Goal: Information Seeking & Learning: Check status

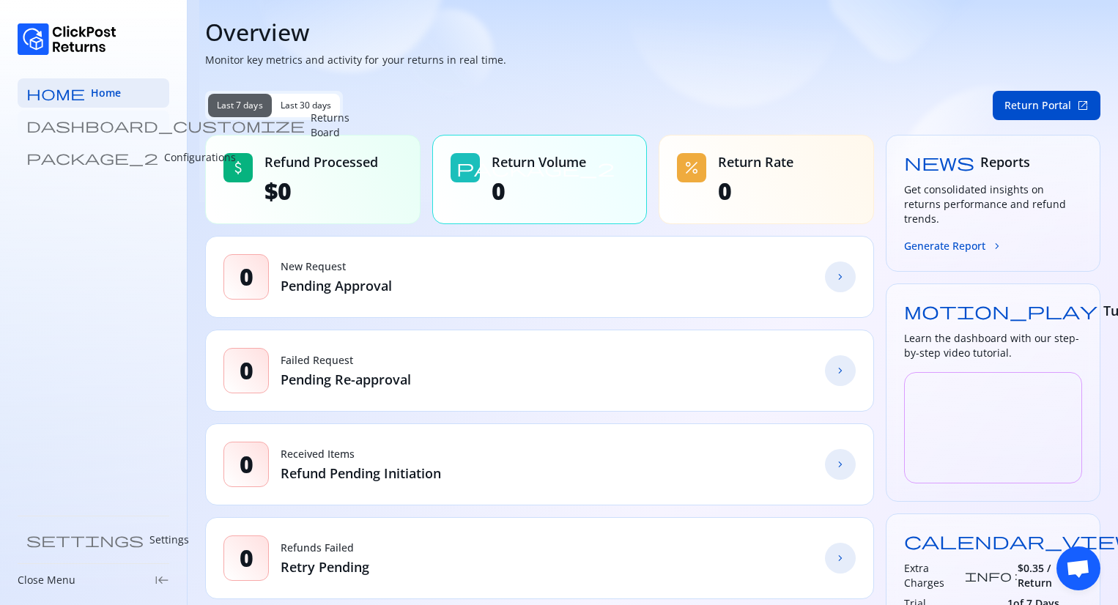
scroll to position [340, 0]
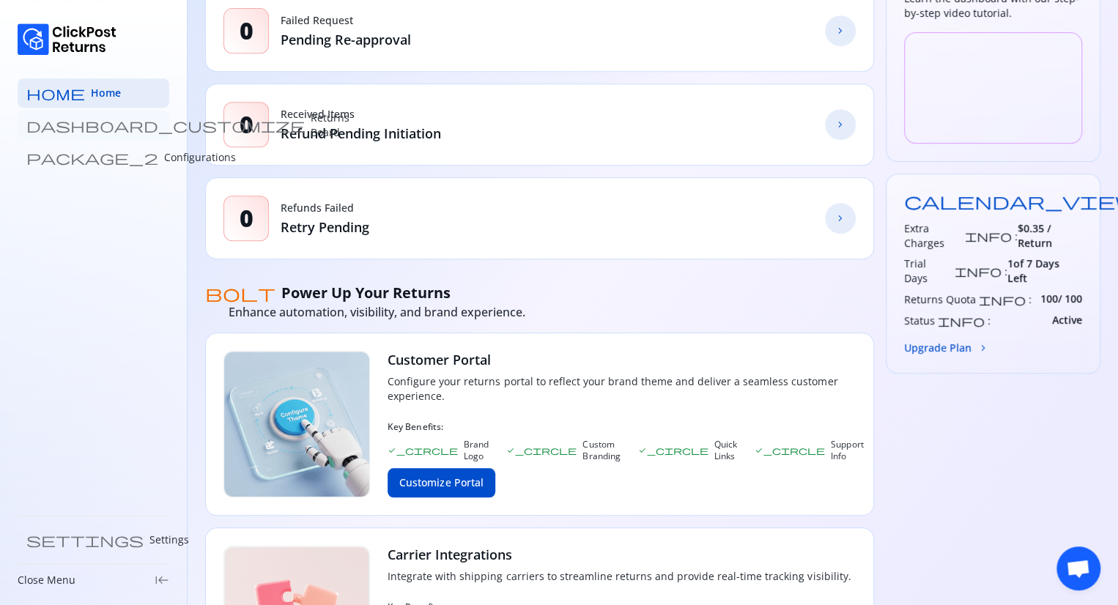
click at [311, 128] on p "Returns Board" at bounding box center [330, 125] width 39 height 29
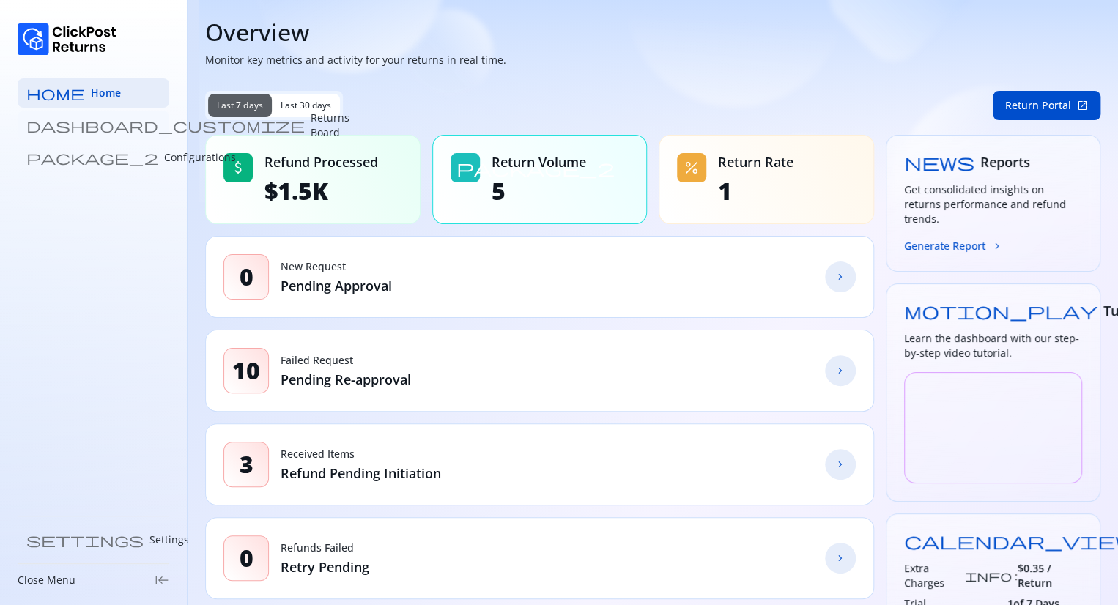
click at [311, 131] on p "Returns Board" at bounding box center [330, 125] width 39 height 29
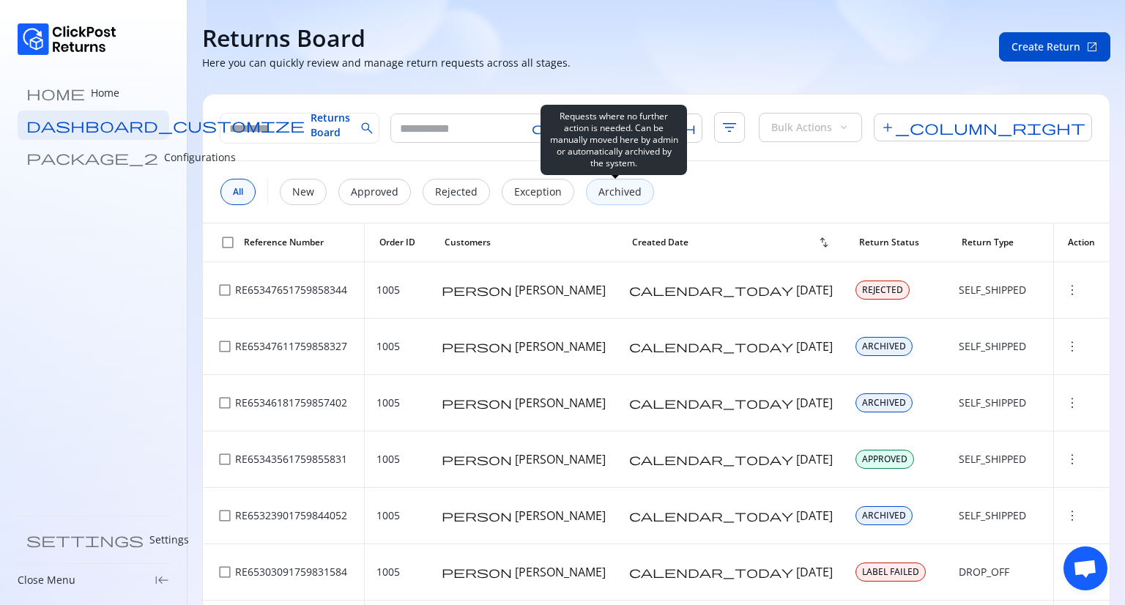
click at [610, 193] on p "Archived" at bounding box center [620, 192] width 43 height 15
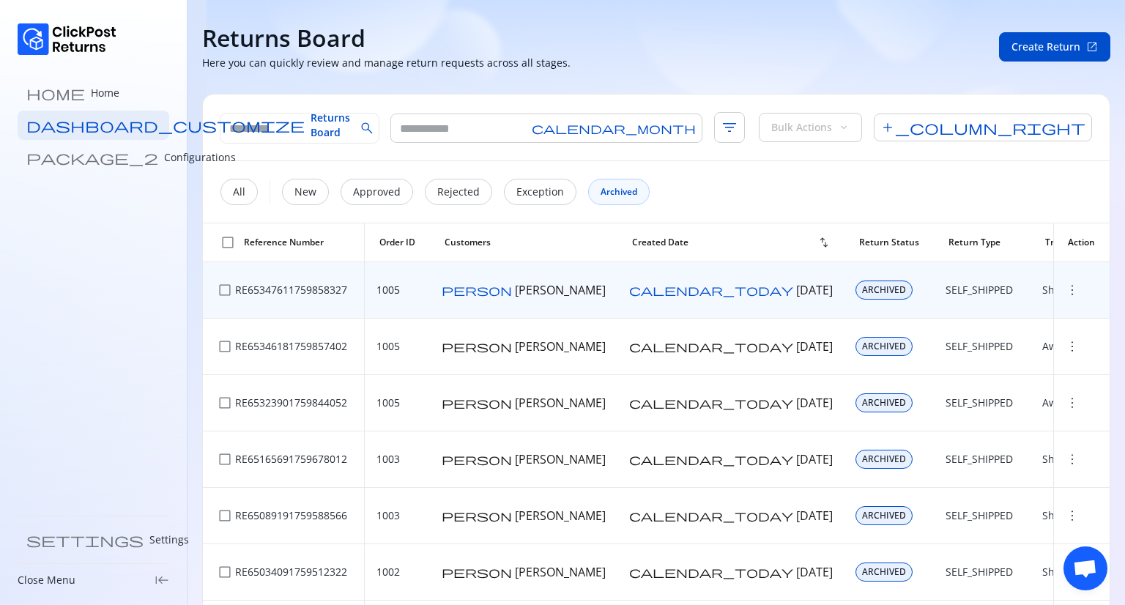
click at [1065, 286] on span "more_vert" at bounding box center [1072, 290] width 15 height 15
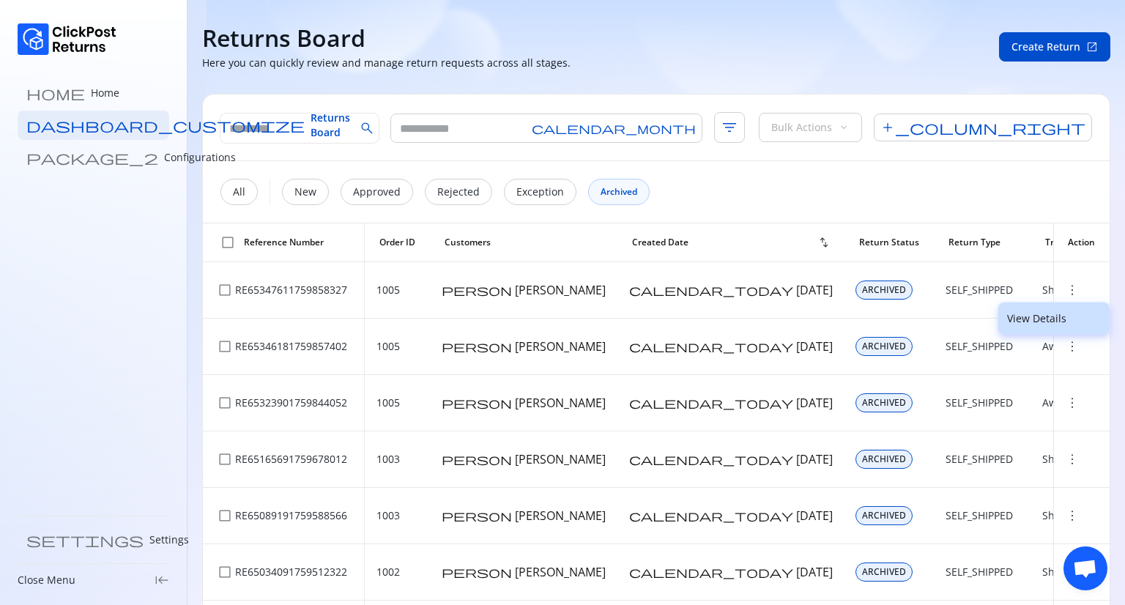
click at [1024, 320] on p "View Details" at bounding box center [1054, 318] width 94 height 15
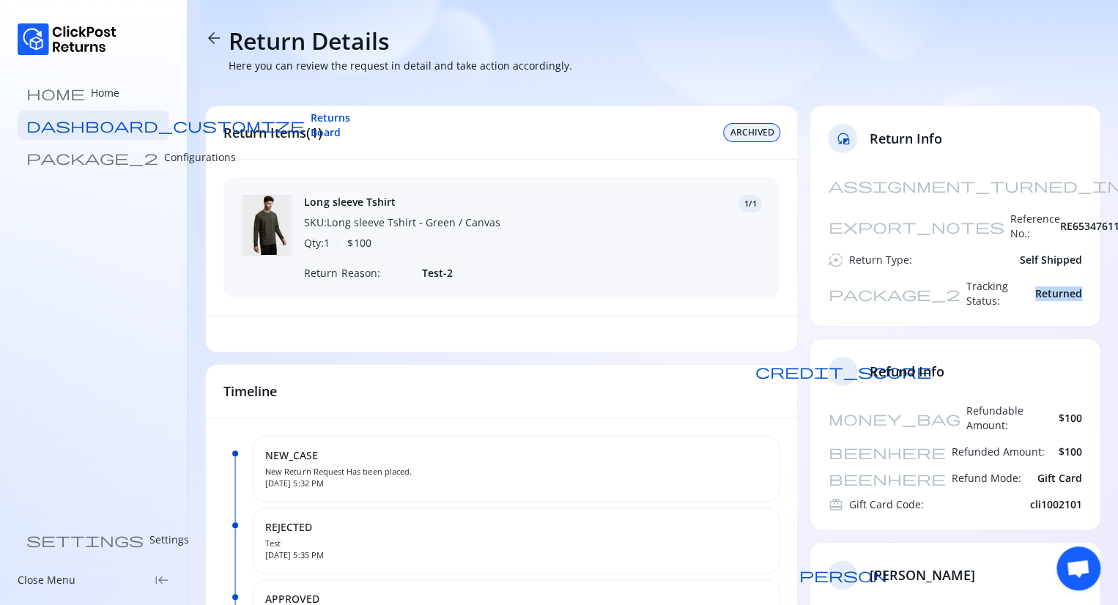
drag, startPoint x: 1088, startPoint y: 257, endPoint x: 1032, endPoint y: 262, distance: 56.6
click at [1032, 262] on div "assignment_turned_in Created At: [DATE] export_notes Reference No.: RE653476117…" at bounding box center [954, 248] width 289 height 155
click at [212, 40] on span "arrow_back" at bounding box center [214, 38] width 18 height 18
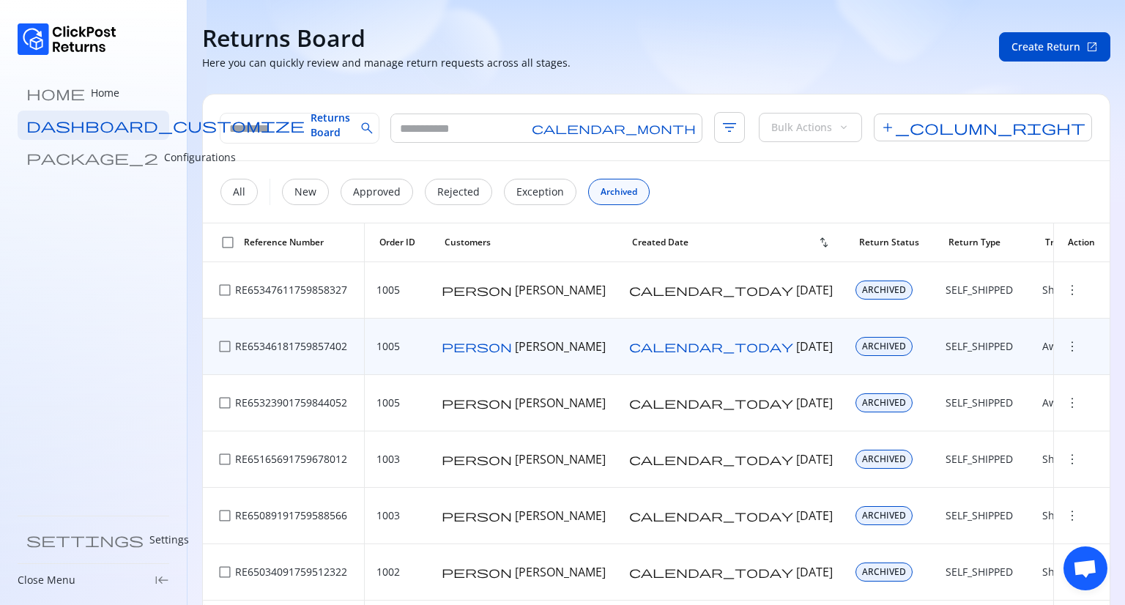
click at [1065, 344] on span "more_vert" at bounding box center [1072, 346] width 15 height 15
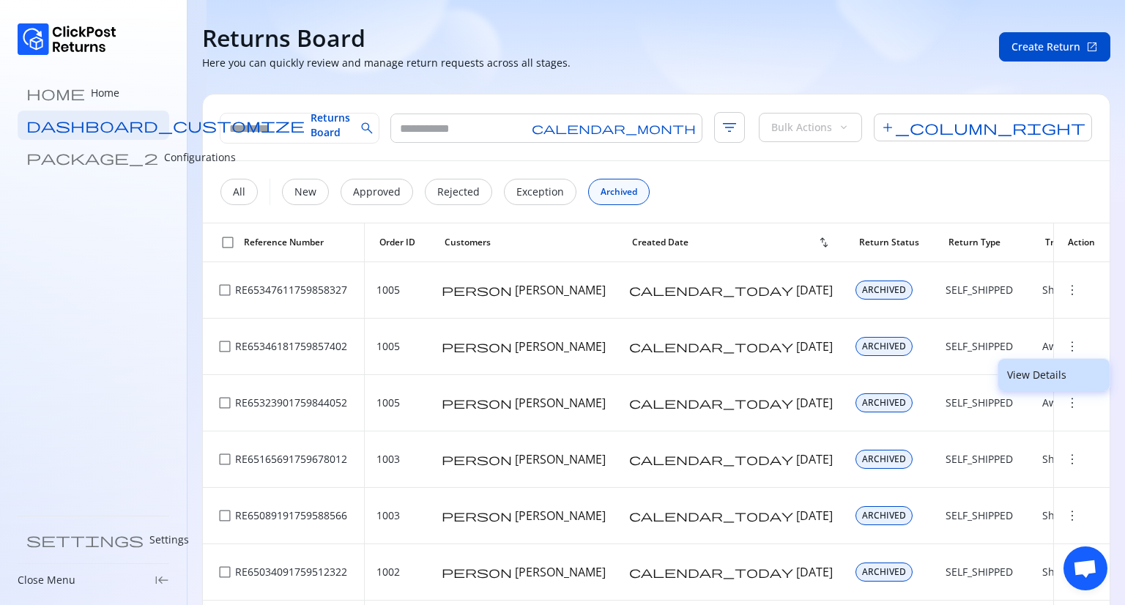
click at [1032, 377] on p "View Details" at bounding box center [1054, 375] width 94 height 15
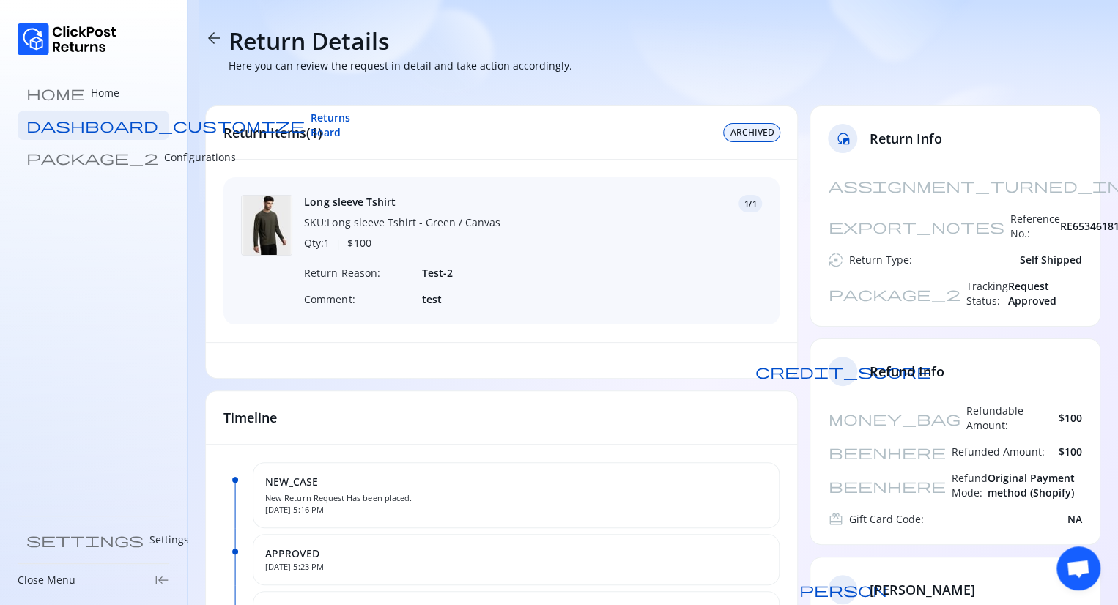
drag, startPoint x: 1089, startPoint y: 263, endPoint x: 994, endPoint y: 257, distance: 94.7
drag, startPoint x: 994, startPoint y: 257, endPoint x: 1011, endPoint y: 257, distance: 16.9
click at [1011, 279] on span "Request Approved" at bounding box center [1044, 293] width 75 height 29
drag, startPoint x: 1088, startPoint y: 259, endPoint x: 1034, endPoint y: 259, distance: 54.2
drag, startPoint x: 1034, startPoint y: 259, endPoint x: 638, endPoint y: 244, distance: 395.9
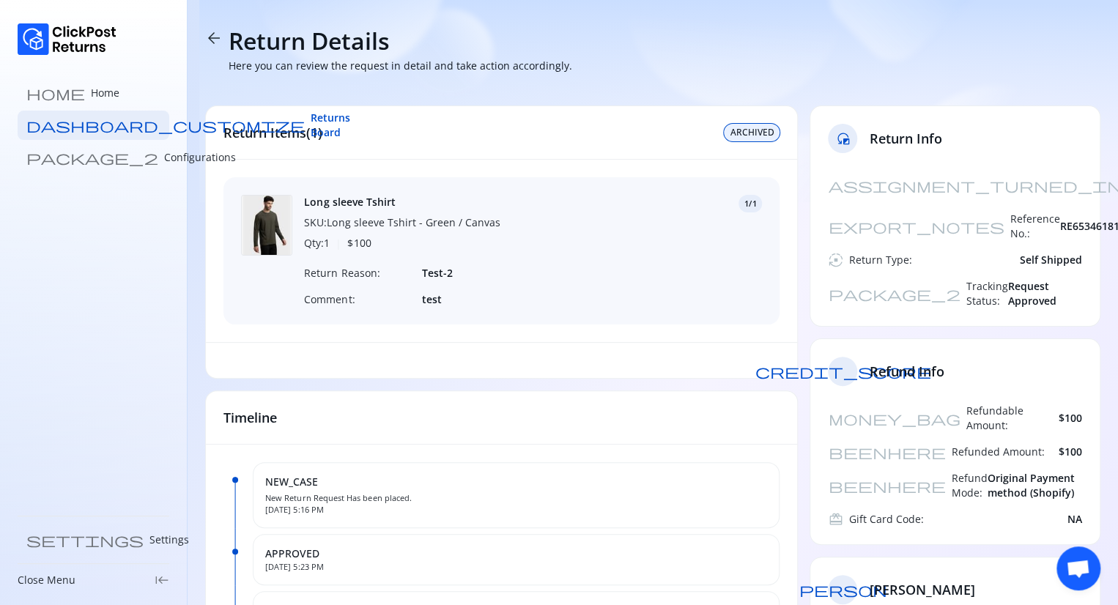
click at [638, 244] on div "Long sleeve Tshirt SKU: Long sleeve Tshirt - Green / Canvas Qty: 1 | $ 100 1/1" at bounding box center [533, 223] width 458 height 56
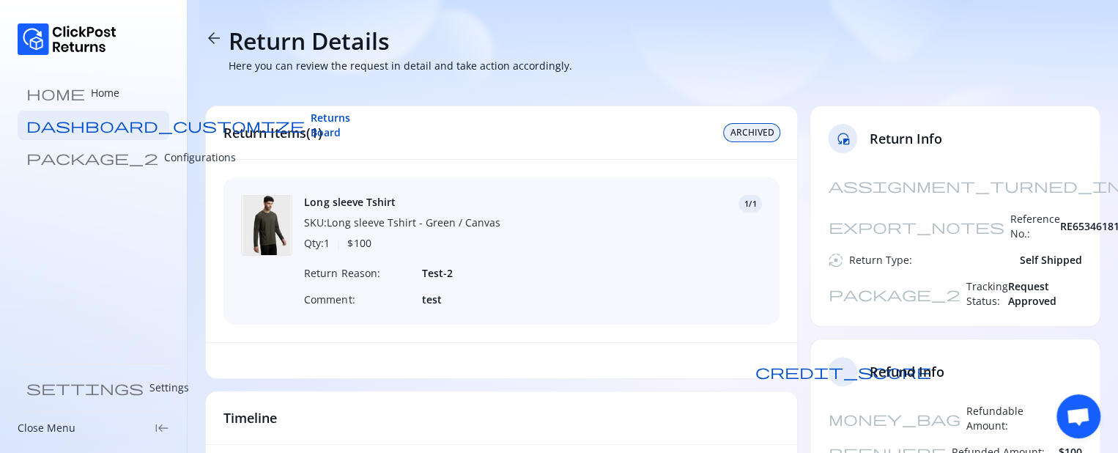
click at [1021, 279] on span "Request Approved" at bounding box center [1044, 293] width 75 height 29
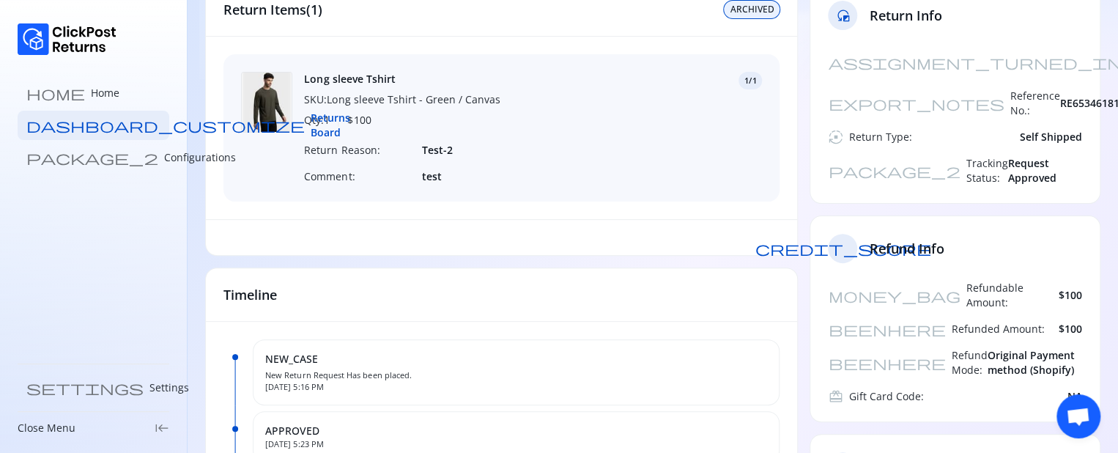
scroll to position [125, 0]
drag, startPoint x: 983, startPoint y: 130, endPoint x: 1077, endPoint y: 125, distance: 93.9
click at [1077, 155] on div "package_2 Tracking Status: Request Approved" at bounding box center [955, 169] width 254 height 29
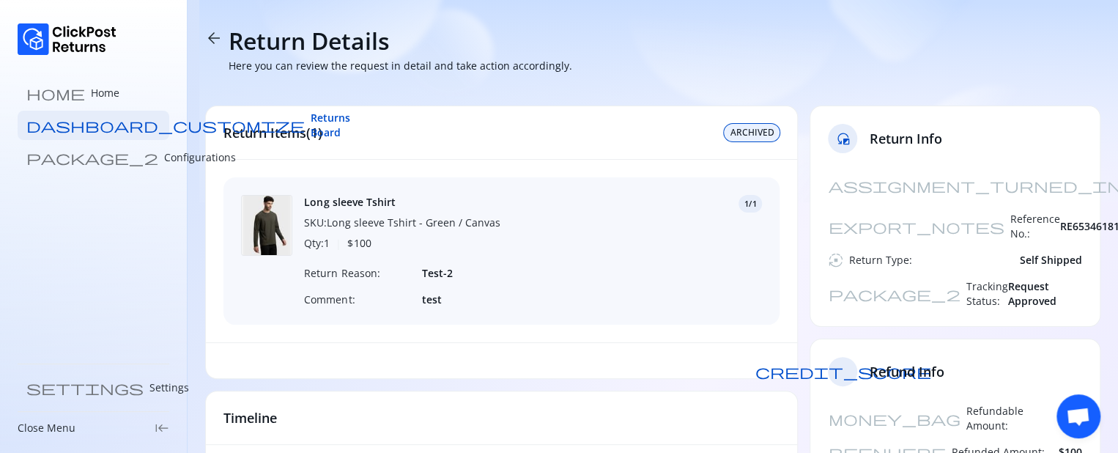
click at [208, 36] on span "arrow_back" at bounding box center [214, 38] width 18 height 18
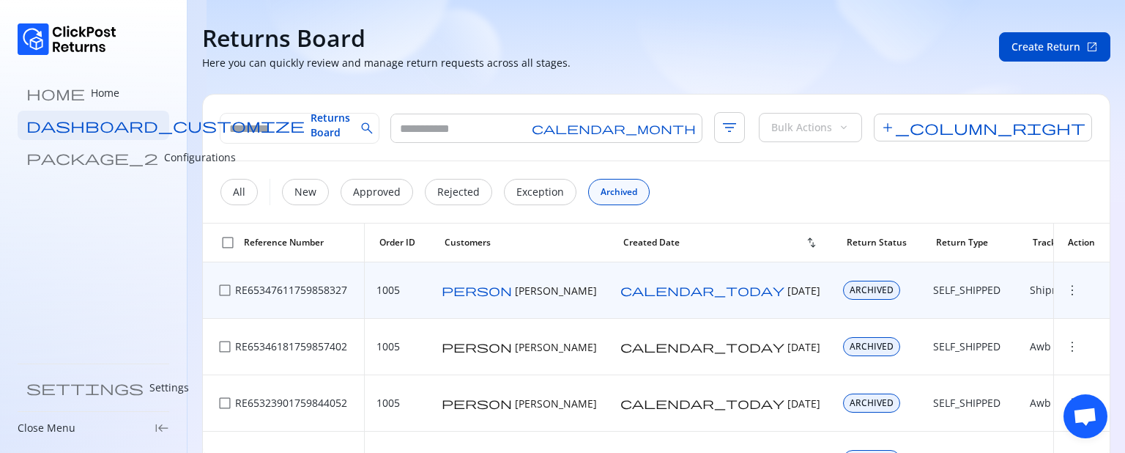
click at [1065, 288] on span "more_vert" at bounding box center [1072, 290] width 15 height 15
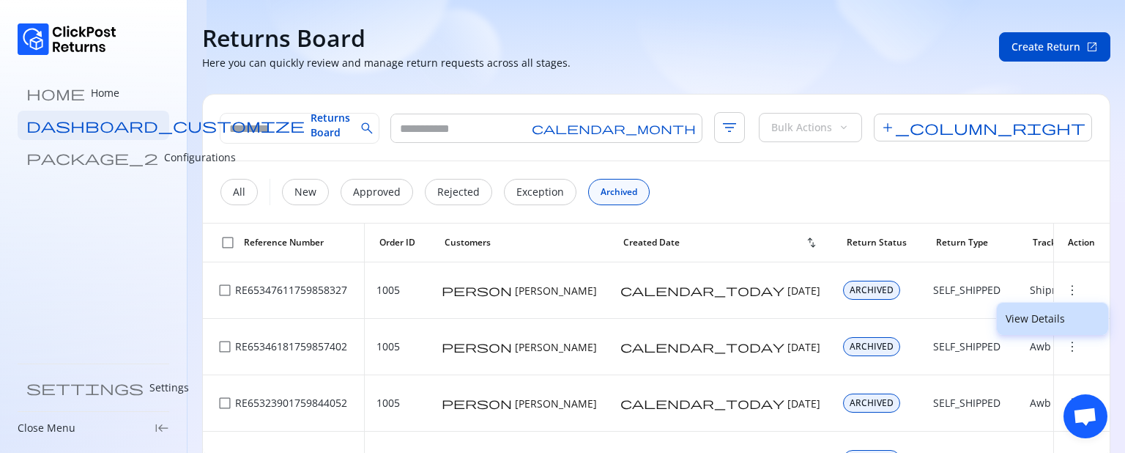
click at [1035, 297] on button "View Details" at bounding box center [1052, 319] width 111 height 32
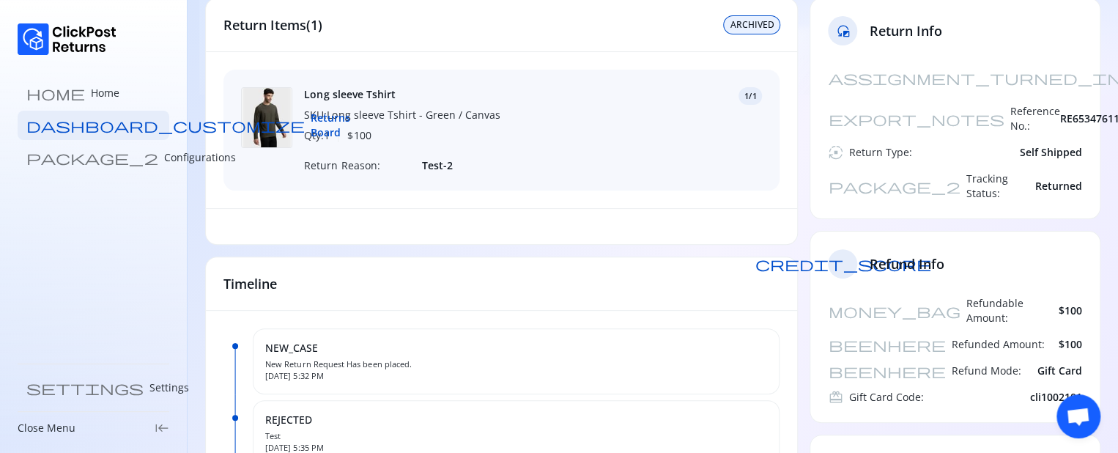
scroll to position [108, 0]
drag, startPoint x: 1035, startPoint y: 152, endPoint x: 1084, endPoint y: 146, distance: 49.4
click at [1084, 146] on div "assignment_turned_in Created At: 07 Oct 2025 export_notes Reference No.: RE6534…" at bounding box center [954, 139] width 289 height 155
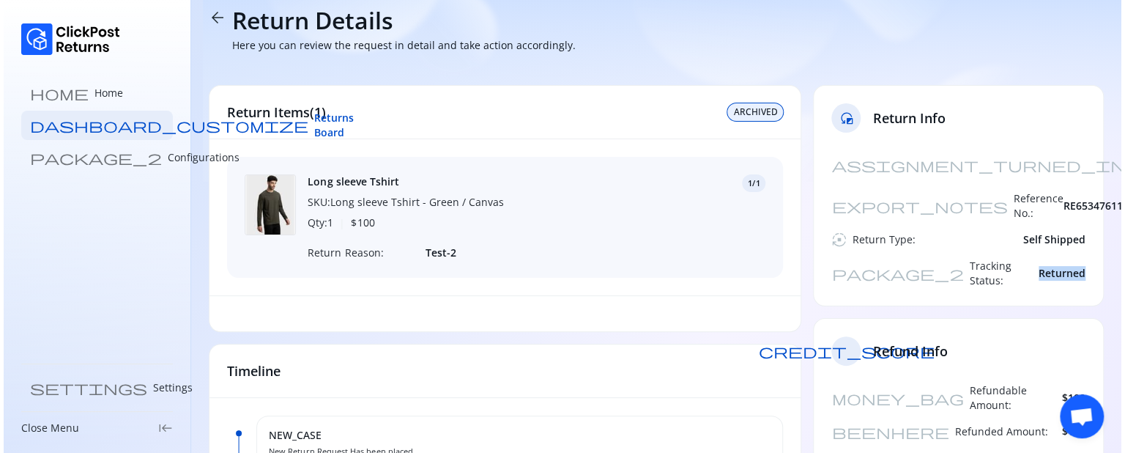
scroll to position [0, 0]
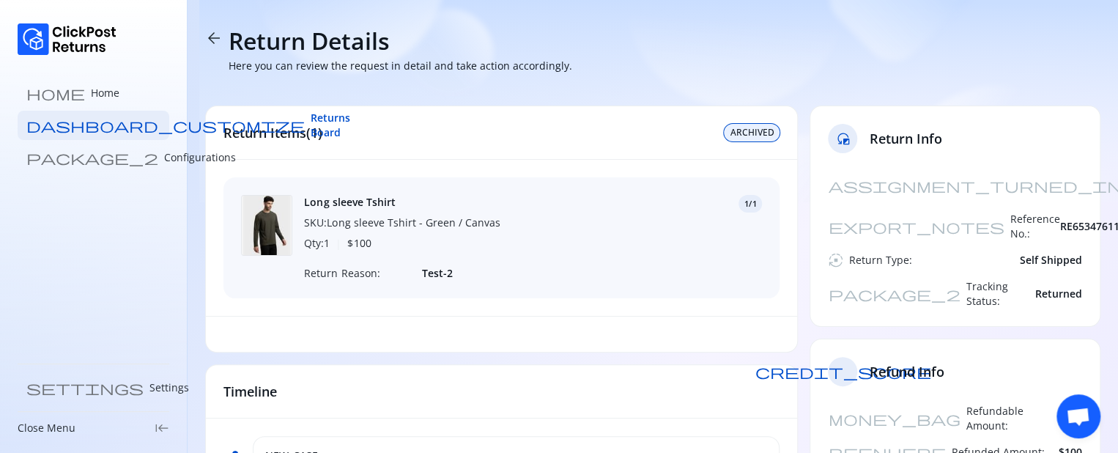
click at [208, 38] on span "arrow_back" at bounding box center [214, 38] width 18 height 18
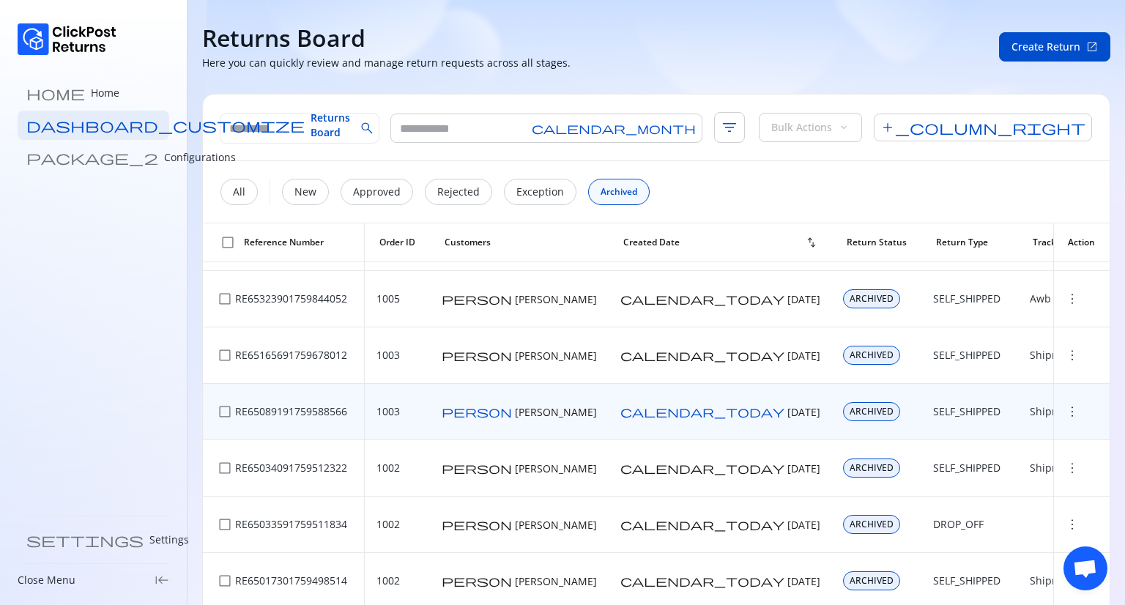
scroll to position [102, 0]
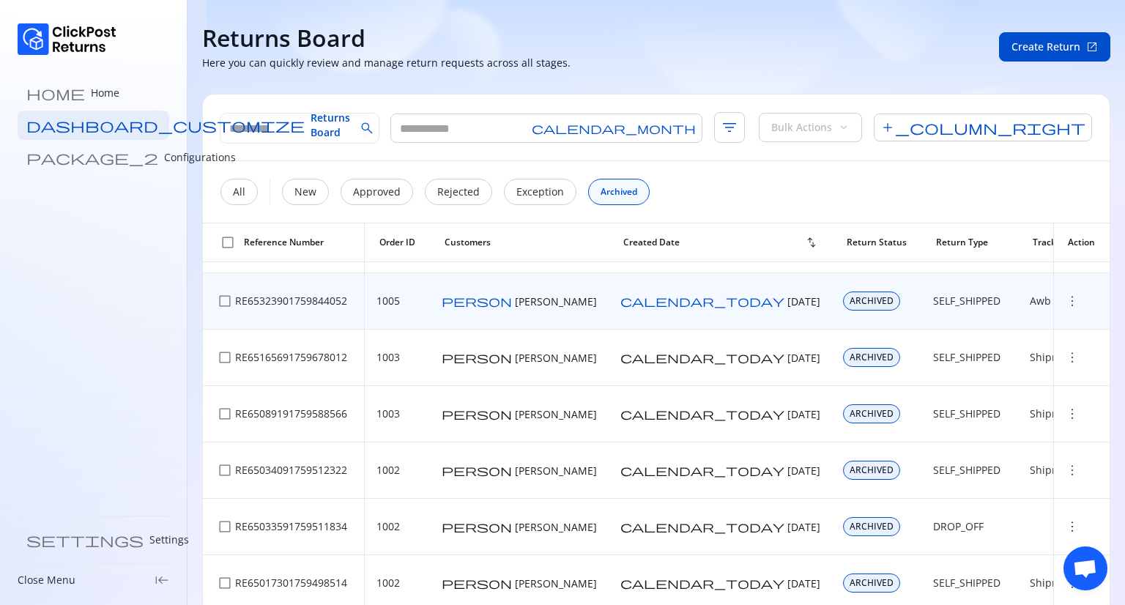
click at [1065, 297] on span "more_vert" at bounding box center [1072, 301] width 15 height 15
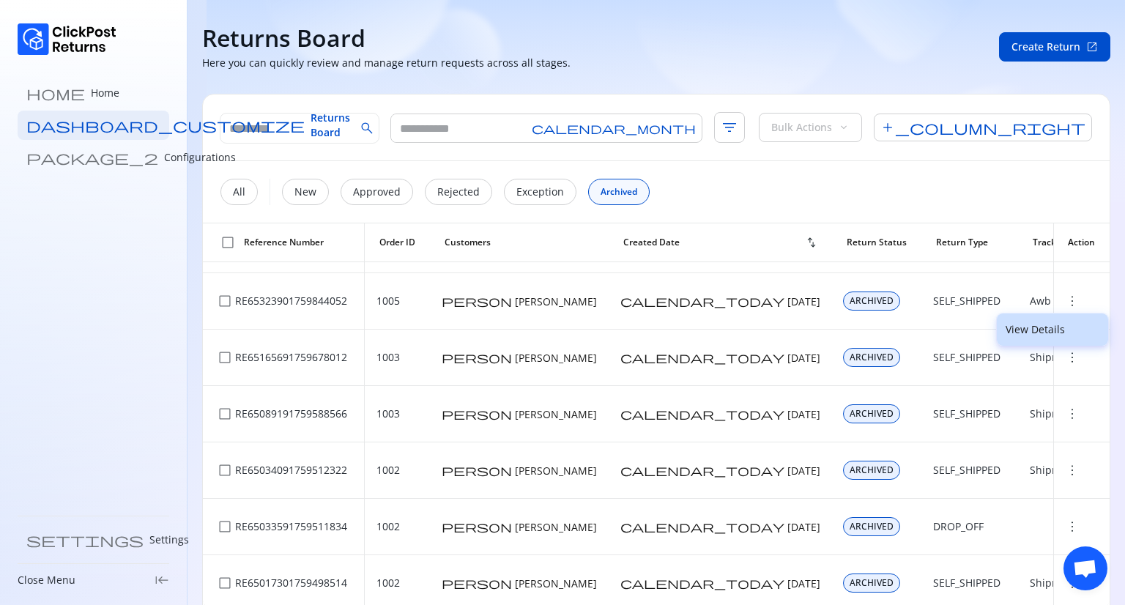
click at [1034, 297] on p "View Details" at bounding box center [1053, 329] width 94 height 15
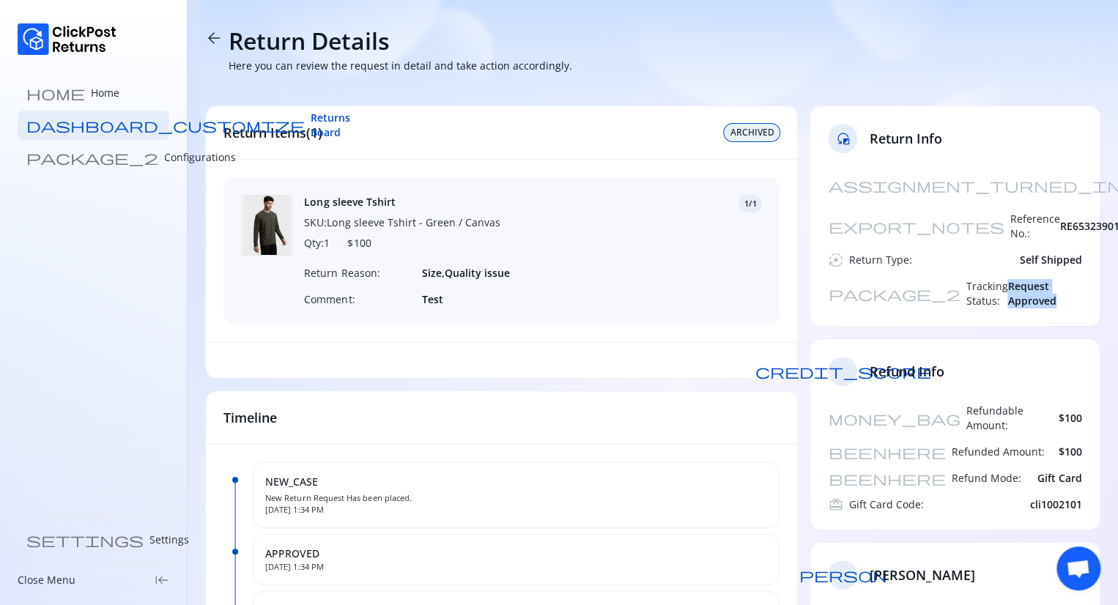
drag, startPoint x: 979, startPoint y: 260, endPoint x: 1077, endPoint y: 247, distance: 99.1
click at [1077, 247] on div "assignment_turned_in Created At: 07 Oct 2025 export_notes Reference No.: RE6532…" at bounding box center [954, 248] width 289 height 155
click at [1090, 260] on div "assignment_turned_in Created At: 07 Oct 2025 export_notes Reference No.: RE6532…" at bounding box center [954, 248] width 289 height 155
drag, startPoint x: 1084, startPoint y: 259, endPoint x: 999, endPoint y: 256, distance: 85.1
click at [999, 256] on div "assignment_turned_in Created At: 07 Oct 2025 export_notes Reference No.: RE6532…" at bounding box center [954, 248] width 289 height 155
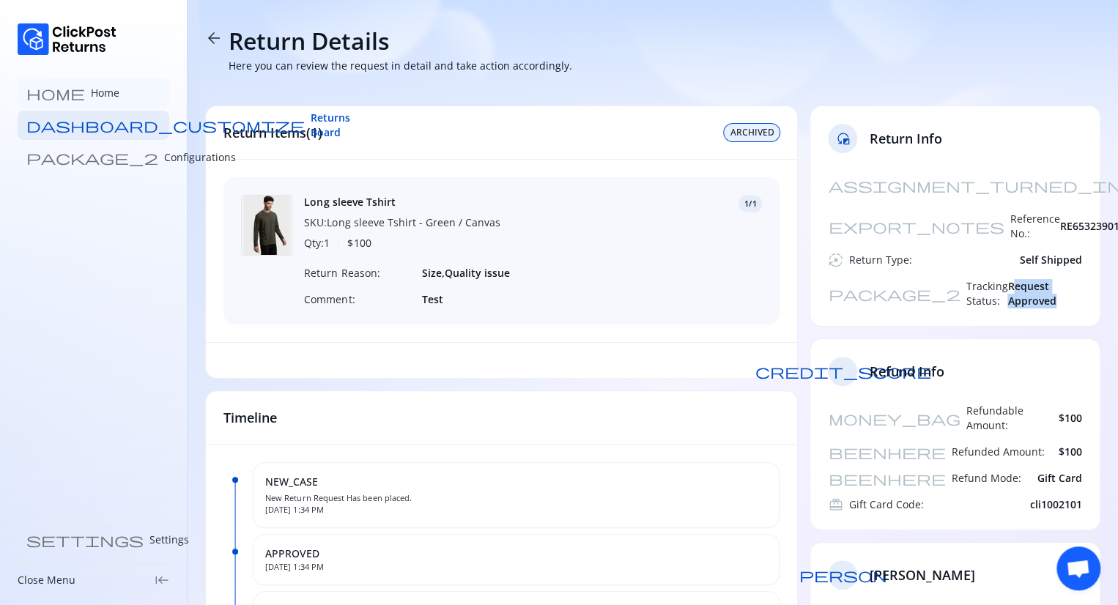
click at [91, 97] on p "Home" at bounding box center [105, 93] width 29 height 15
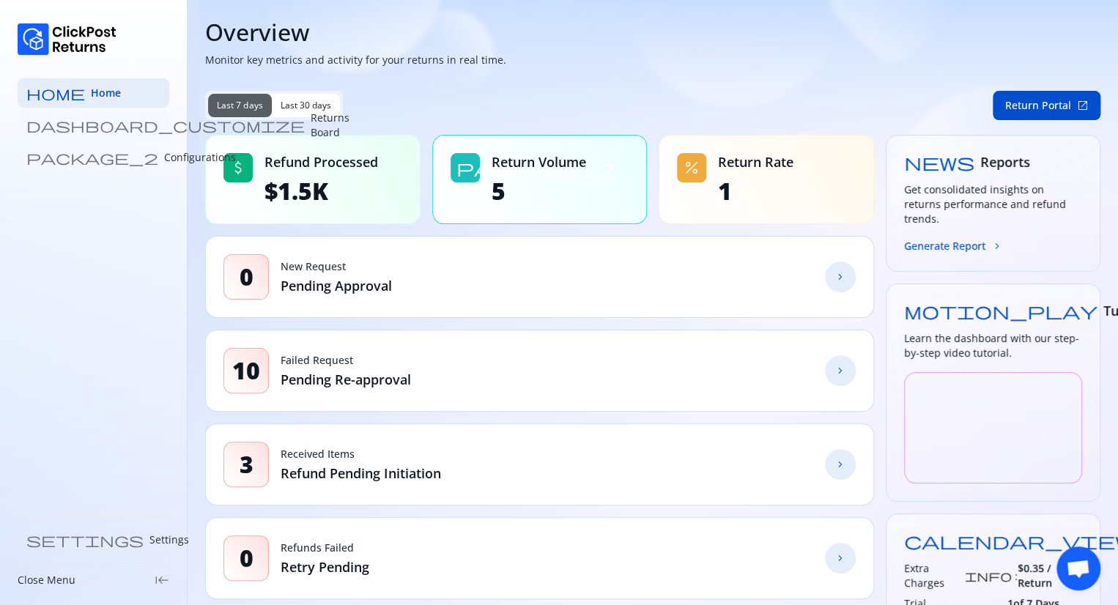
click at [311, 125] on p "Returns Board" at bounding box center [330, 125] width 39 height 29
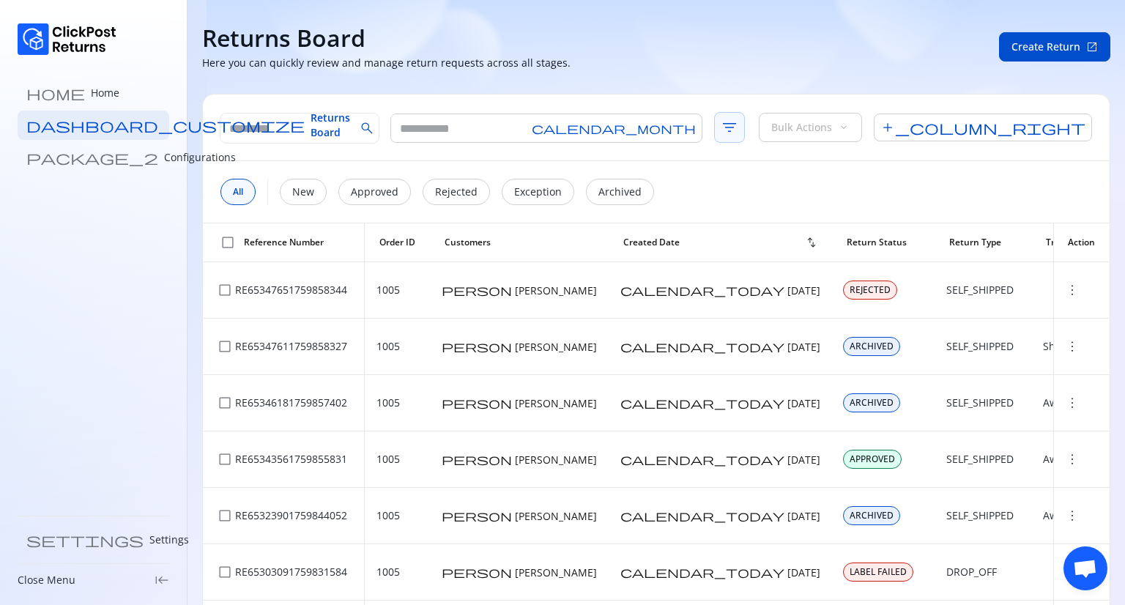
click at [714, 122] on span "filter_list" at bounding box center [729, 127] width 31 height 31
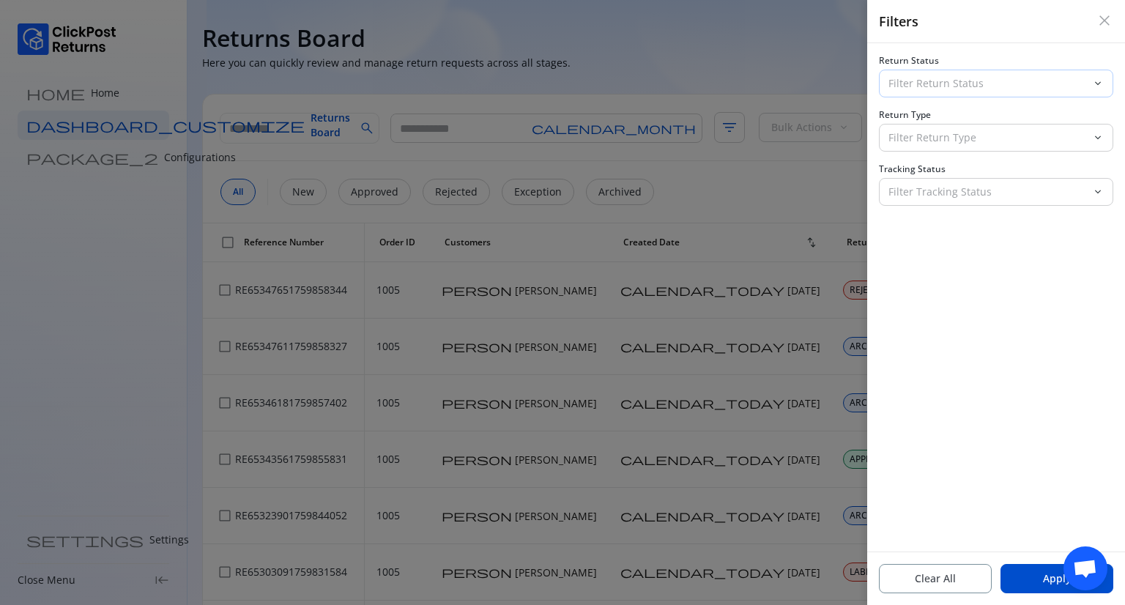
click at [955, 78] on p "Filter Return Status" at bounding box center [988, 83] width 198 height 15
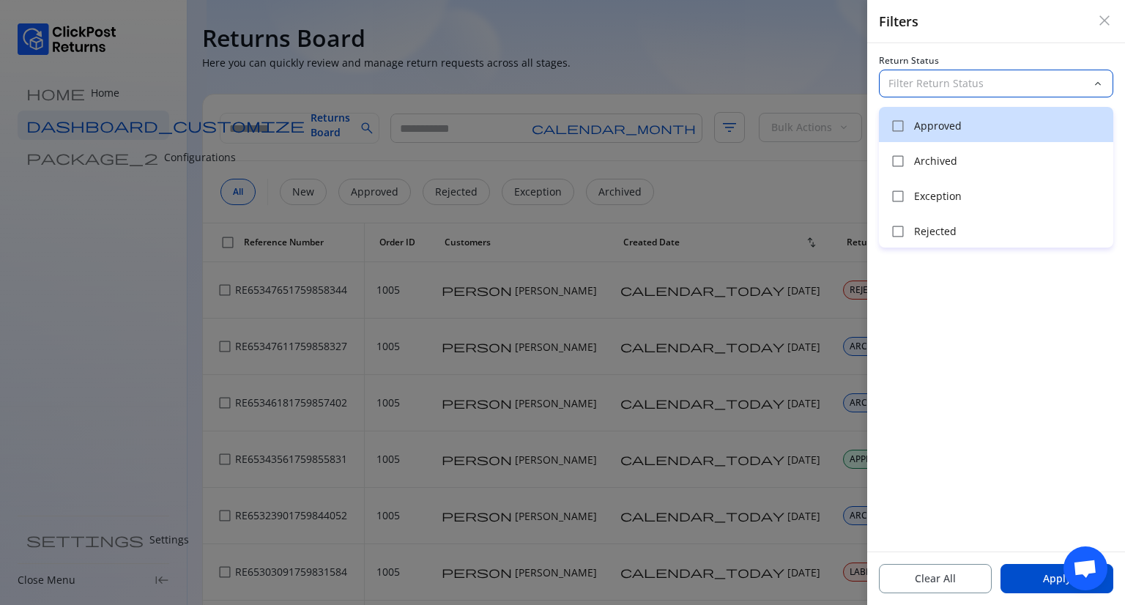
click at [932, 115] on div "check_box_outline_blank Approved" at bounding box center [996, 124] width 234 height 35
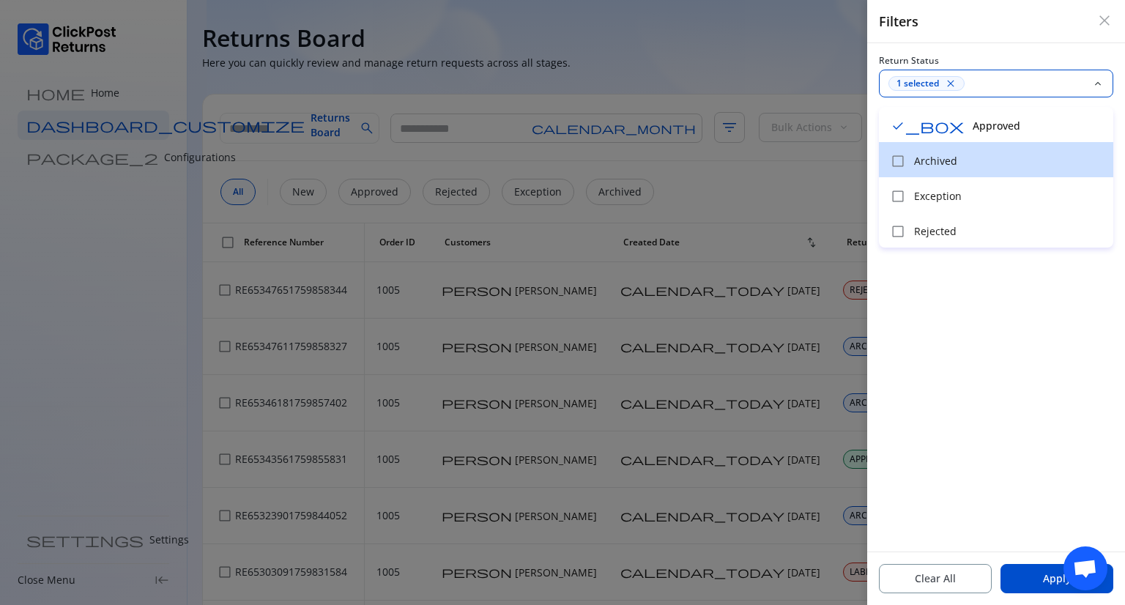
click at [931, 158] on p "Archived" at bounding box center [1009, 161] width 191 height 15
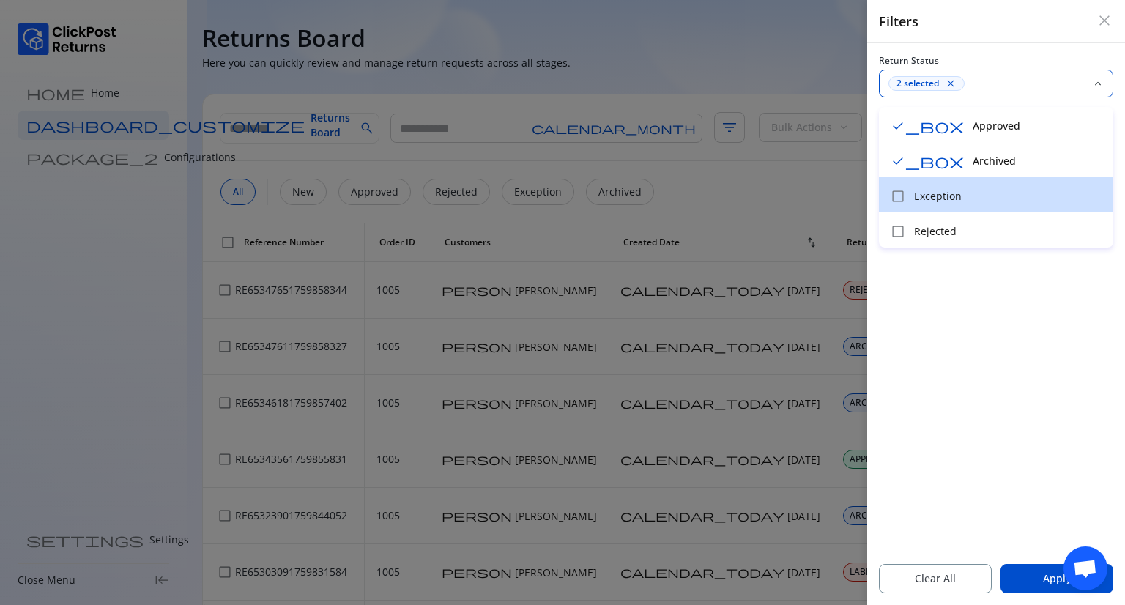
click at [926, 201] on p "Exception" at bounding box center [1009, 196] width 191 height 15
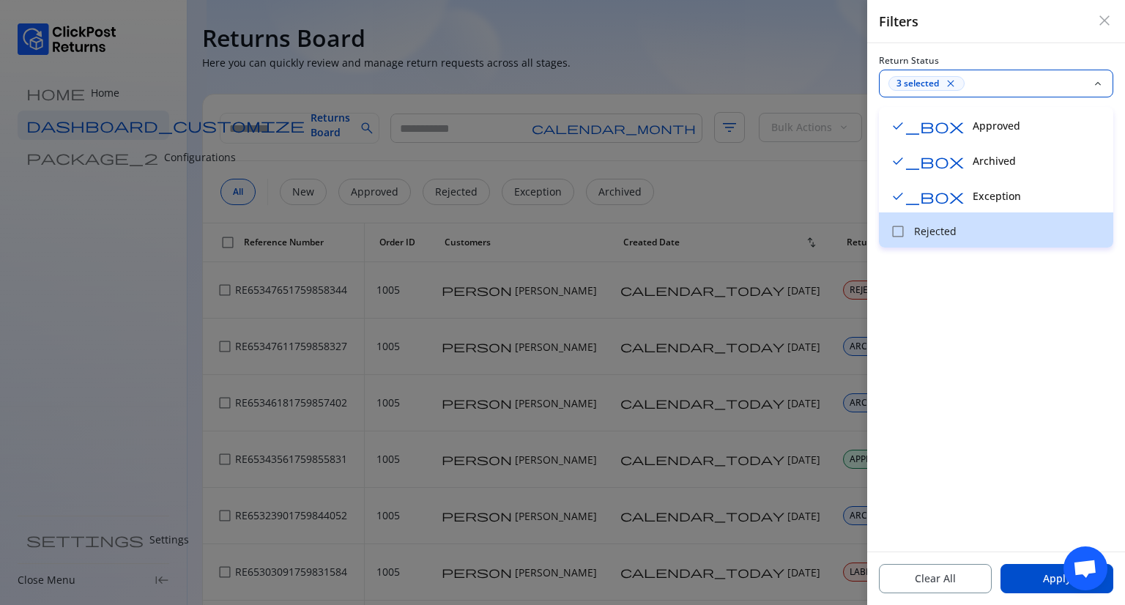
click at [928, 235] on p "Rejected" at bounding box center [1009, 231] width 191 height 15
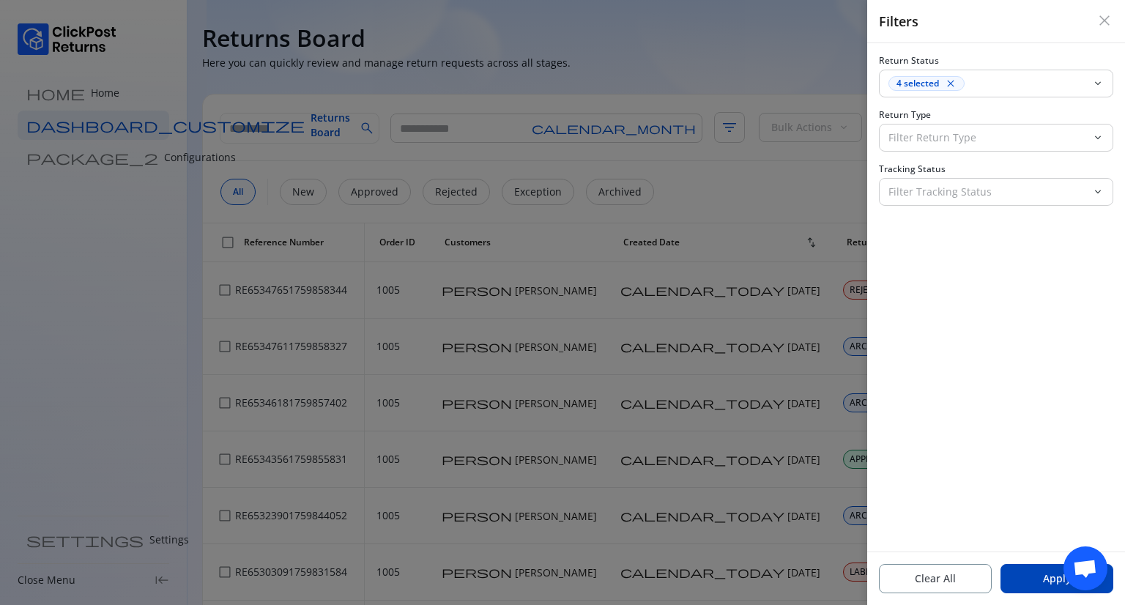
click at [1038, 297] on button "Apply" at bounding box center [1057, 578] width 113 height 29
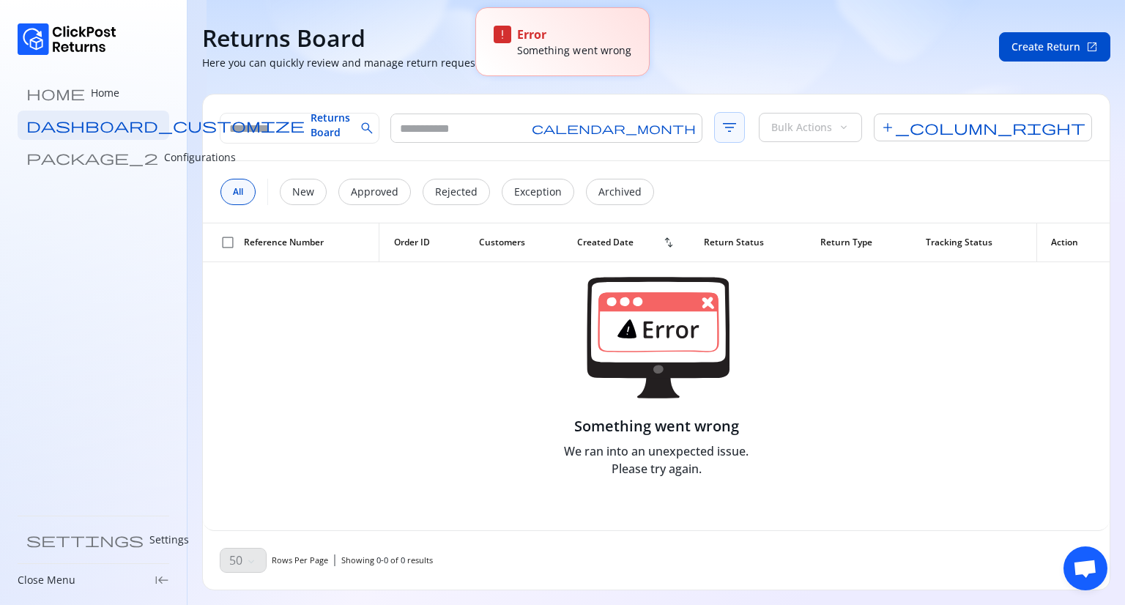
click at [714, 124] on span "filter_list" at bounding box center [729, 127] width 31 height 31
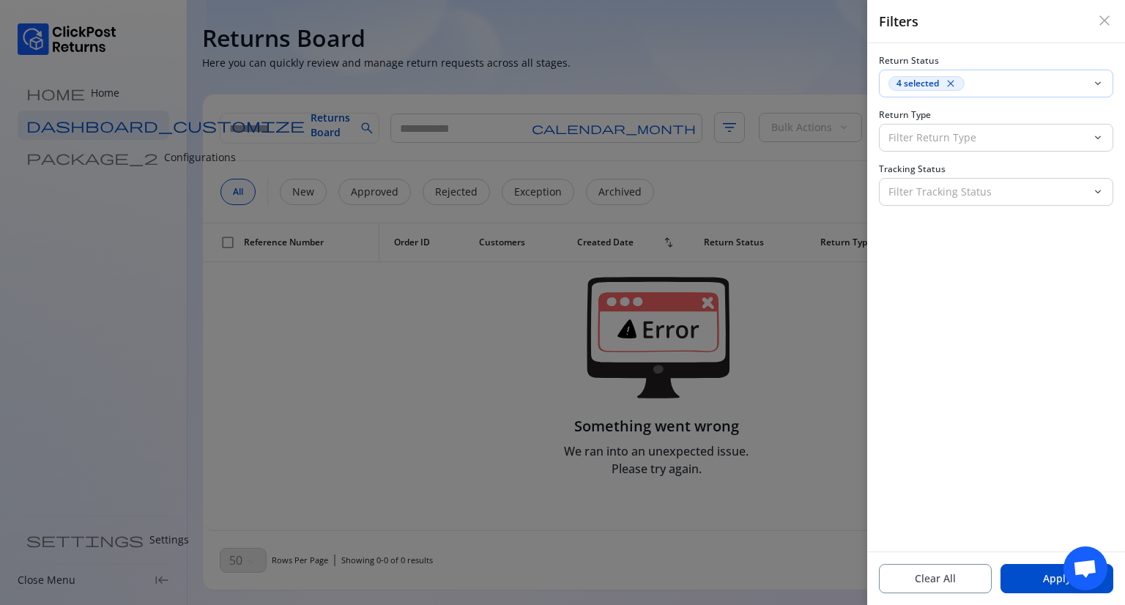
click at [948, 83] on span "close" at bounding box center [951, 84] width 12 height 12
click at [948, 83] on p "Filter Return Status" at bounding box center [988, 83] width 198 height 15
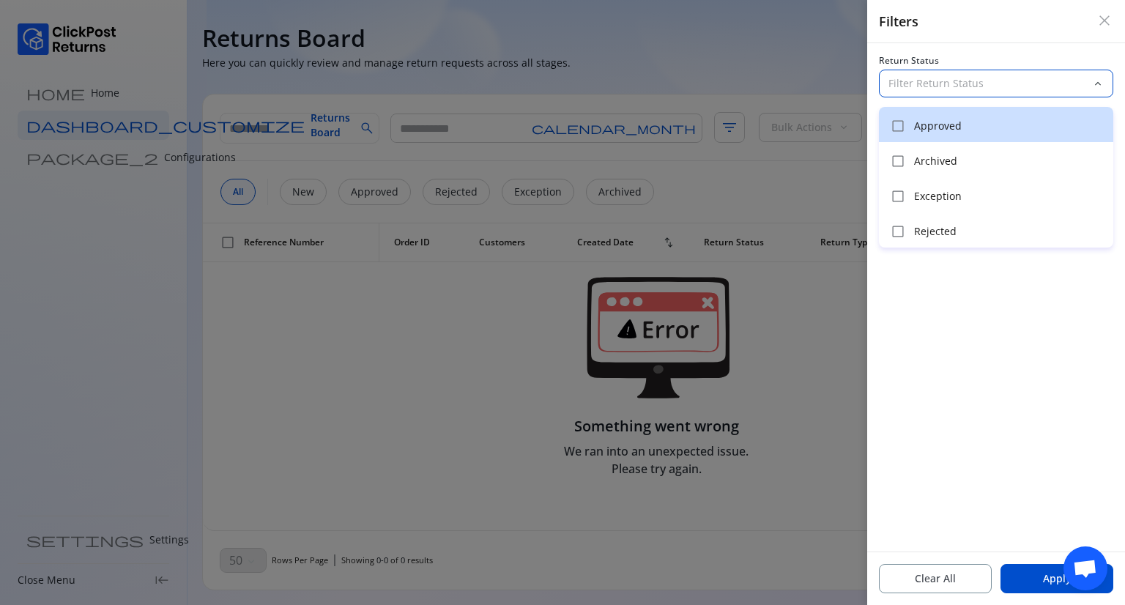
click at [926, 127] on p "Approved" at bounding box center [1009, 126] width 191 height 15
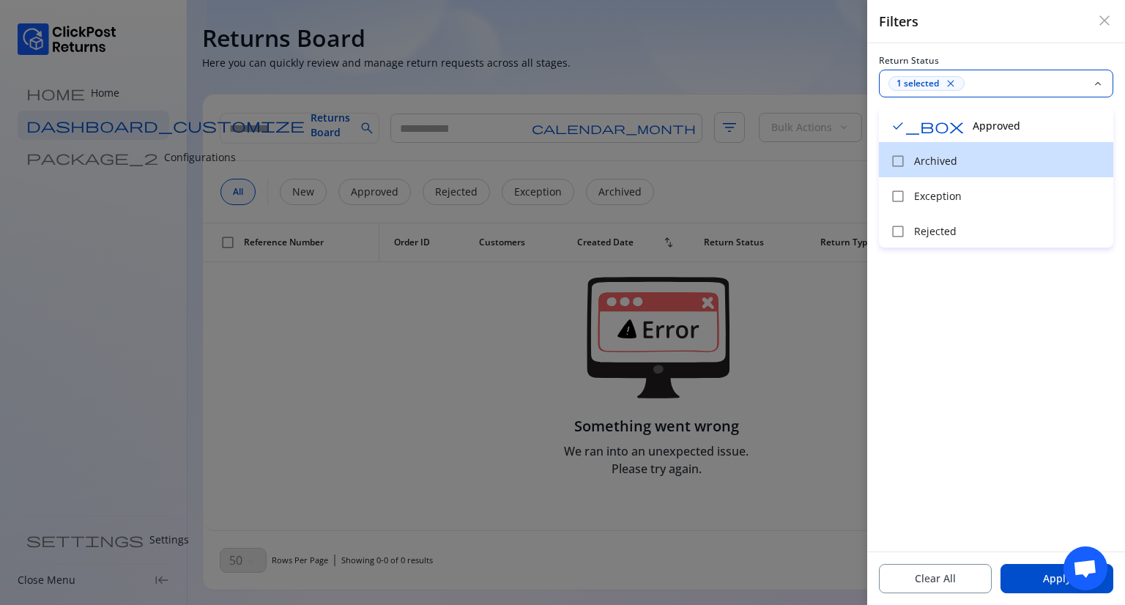
click at [923, 155] on p "Archived" at bounding box center [1009, 161] width 191 height 15
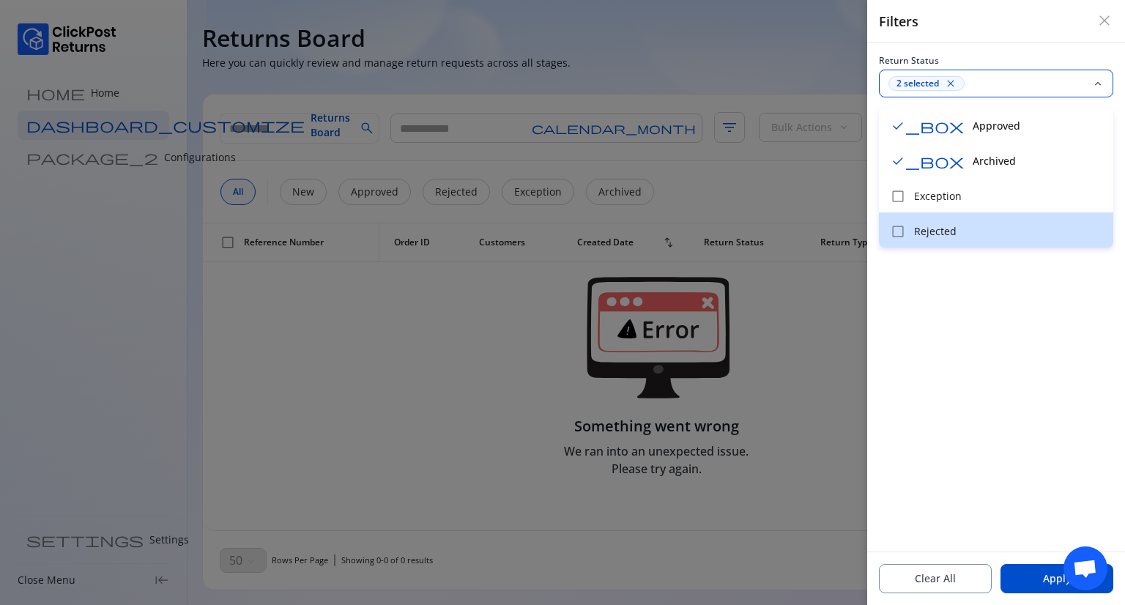
click at [941, 229] on p "Rejected" at bounding box center [1009, 231] width 191 height 15
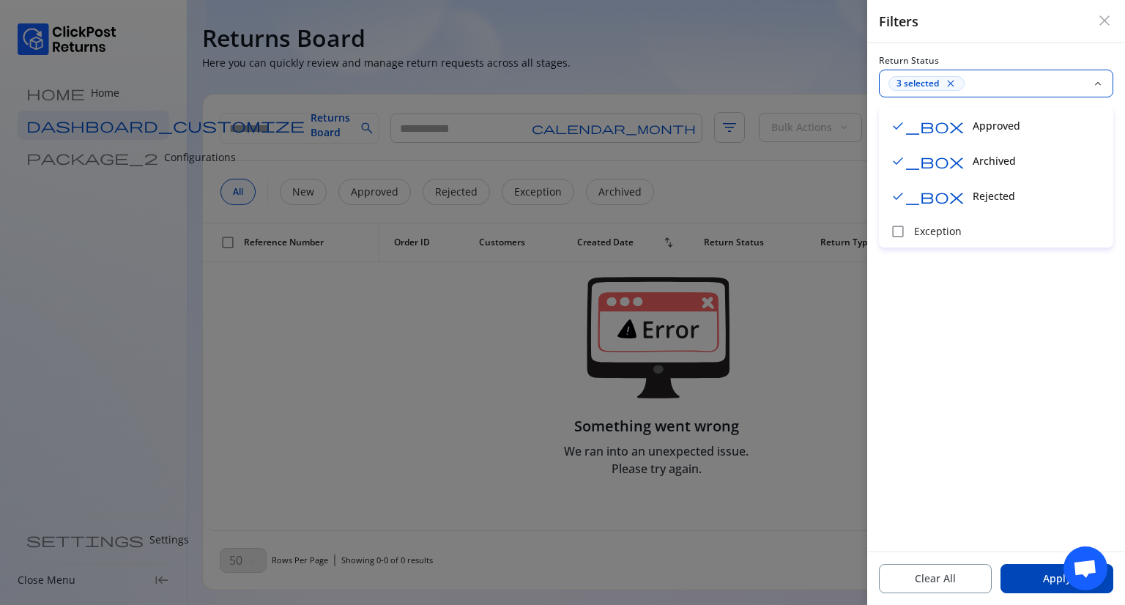
click at [1042, 297] on button "Apply" at bounding box center [1057, 578] width 113 height 29
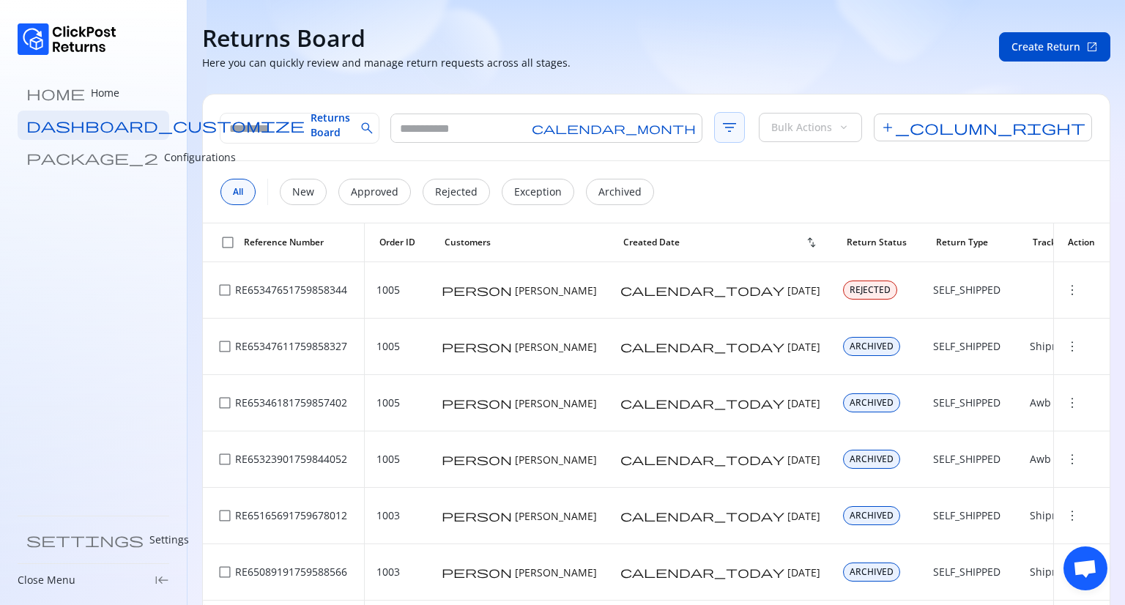
click at [714, 122] on span "filter_list" at bounding box center [729, 127] width 31 height 31
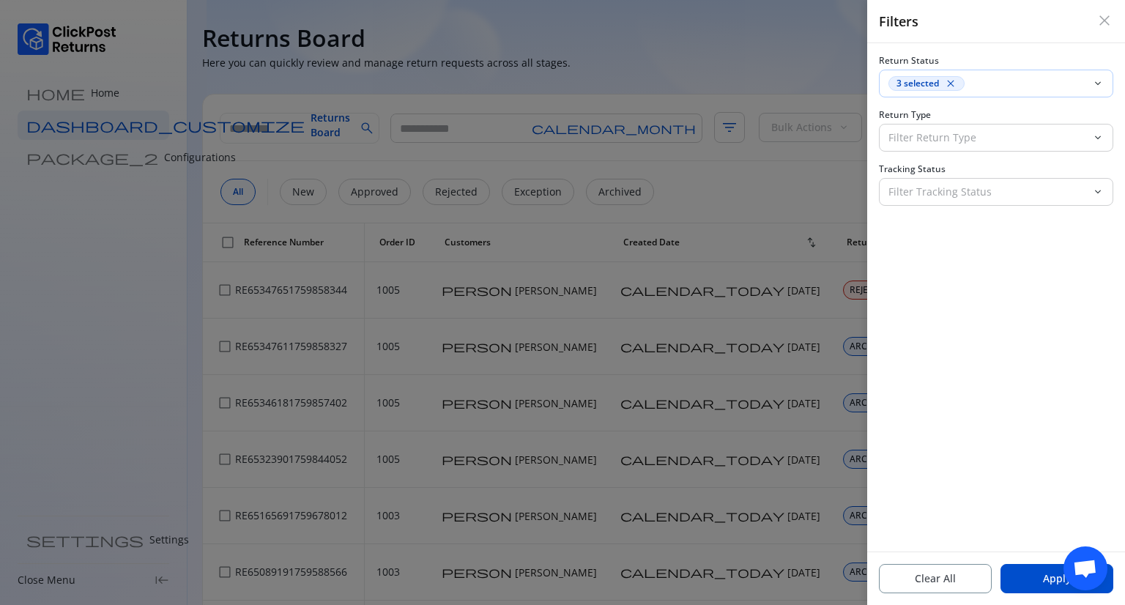
click at [945, 83] on span "close" at bounding box center [951, 84] width 12 height 12
click at [944, 83] on p "Filter Return Status" at bounding box center [988, 83] width 198 height 15
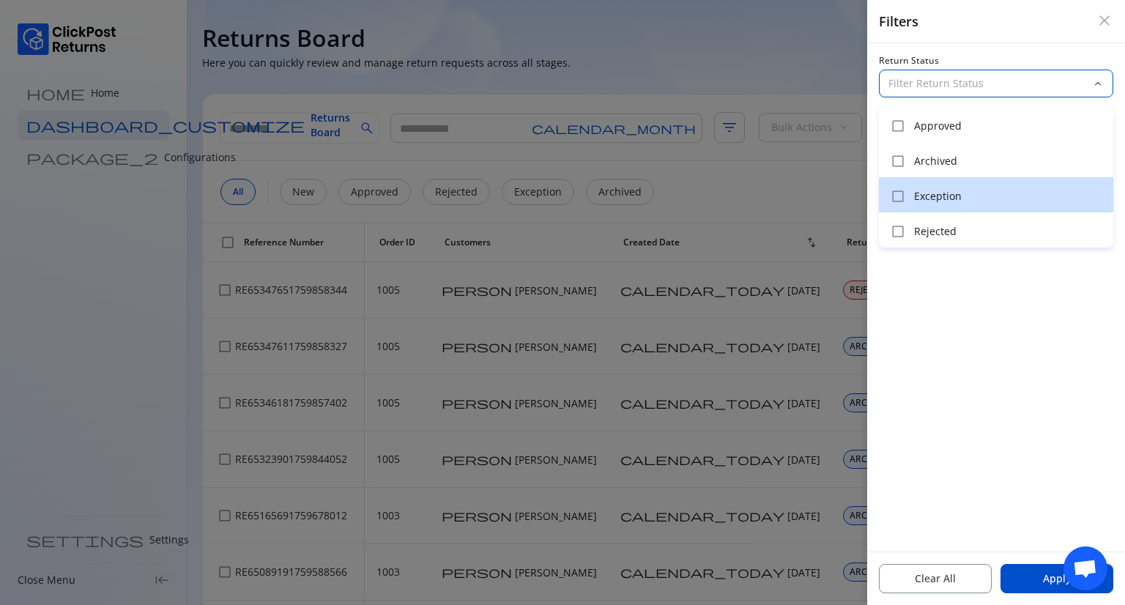
click at [938, 191] on p "Exception" at bounding box center [1009, 196] width 191 height 15
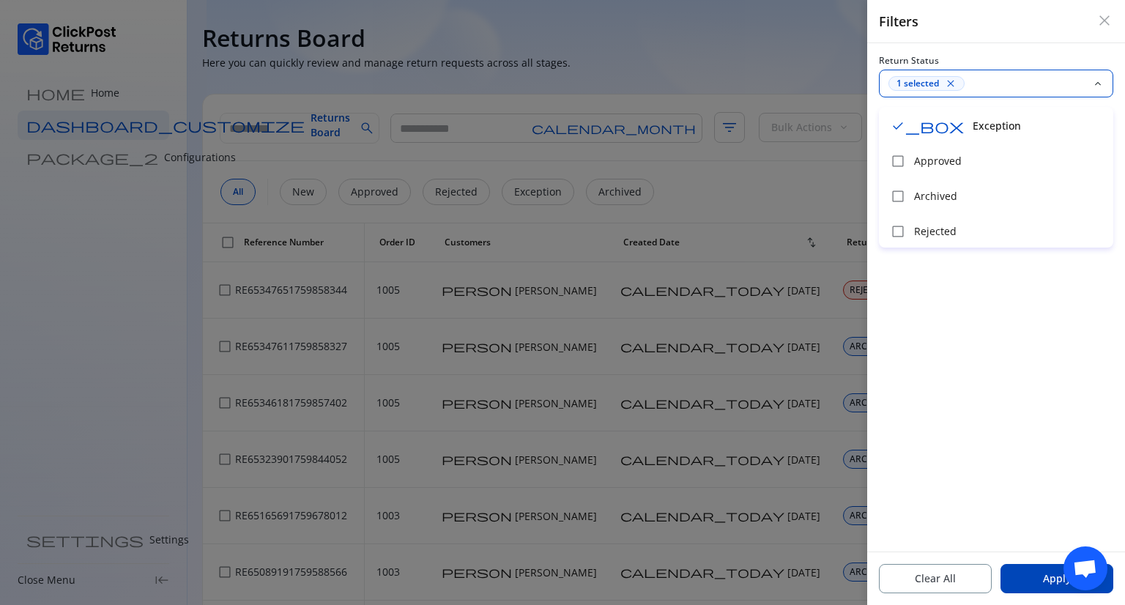
click at [1035, 297] on button "Apply" at bounding box center [1057, 578] width 113 height 29
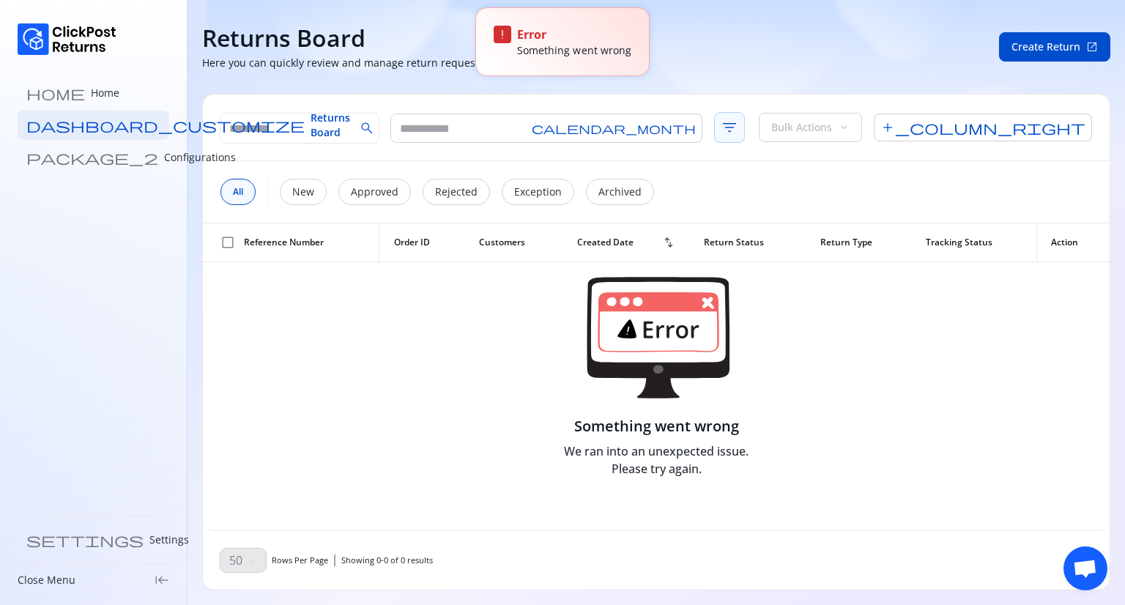
click at [714, 133] on span "filter_list" at bounding box center [729, 127] width 31 height 31
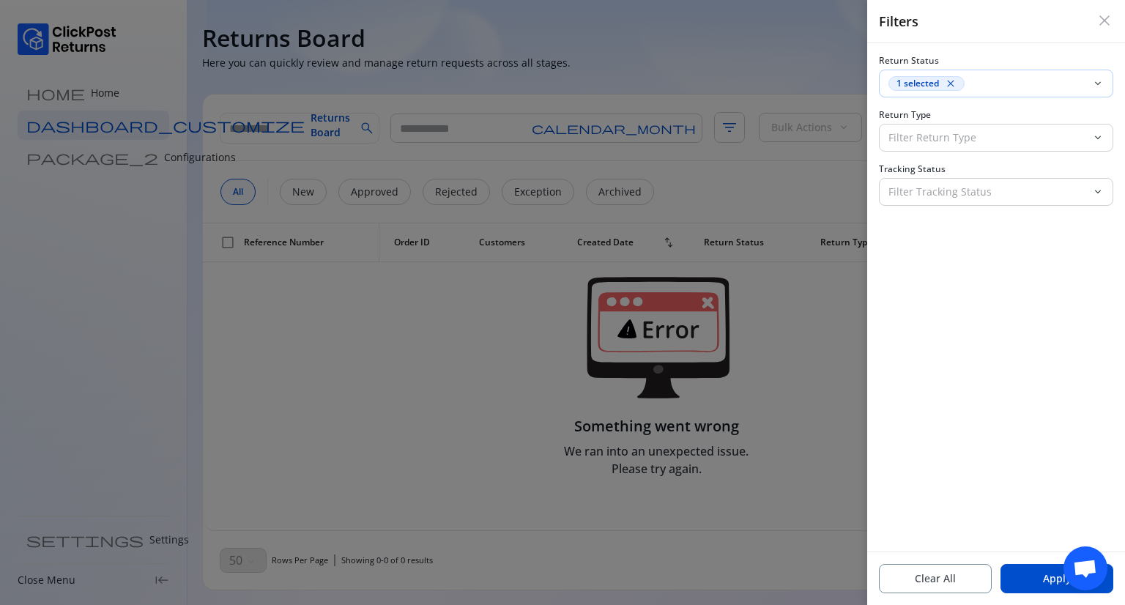
click at [950, 83] on span "close" at bounding box center [951, 84] width 12 height 12
click at [950, 83] on p "Filter Return Status" at bounding box center [988, 83] width 198 height 15
click at [1106, 22] on span "close" at bounding box center [1105, 21] width 18 height 18
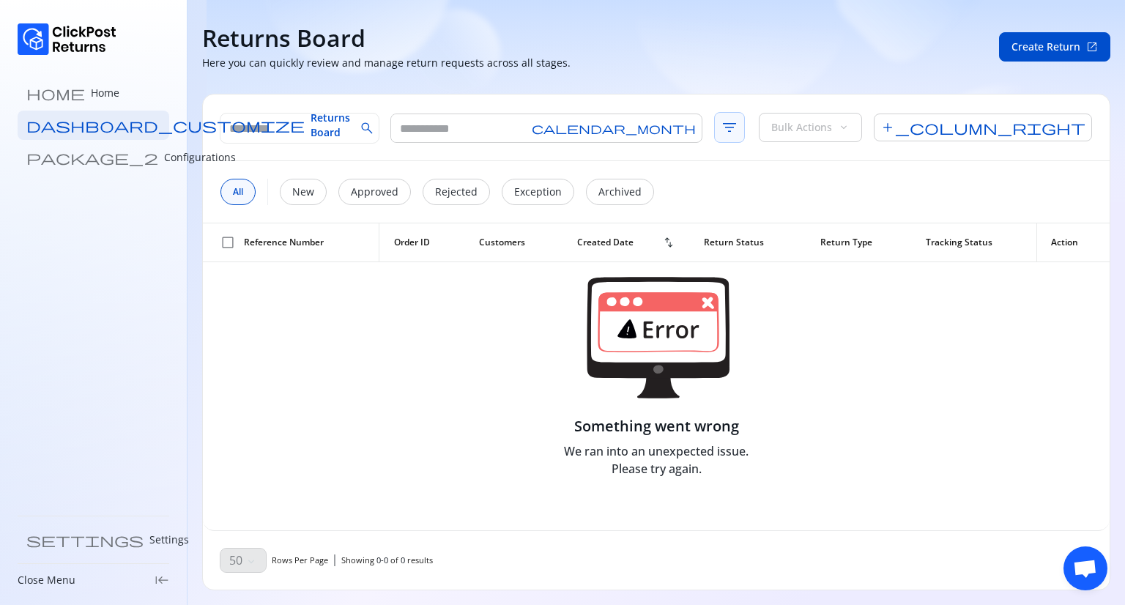
click at [714, 127] on span "filter_list" at bounding box center [729, 127] width 31 height 31
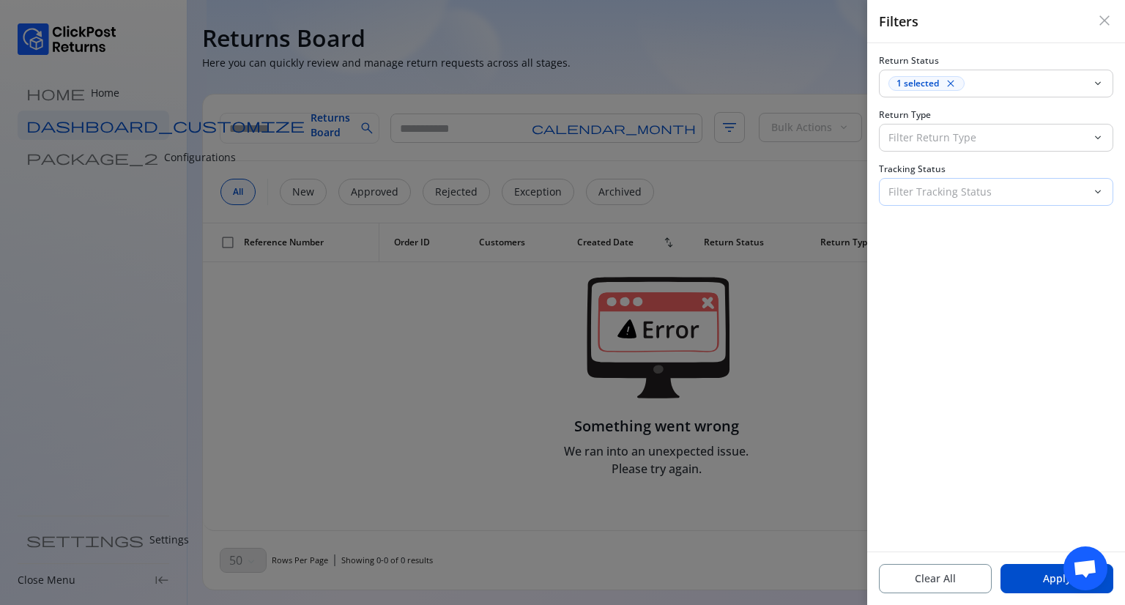
click at [985, 194] on p "Filter Tracking Status" at bounding box center [988, 192] width 198 height 15
